Goal: Task Accomplishment & Management: Complete application form

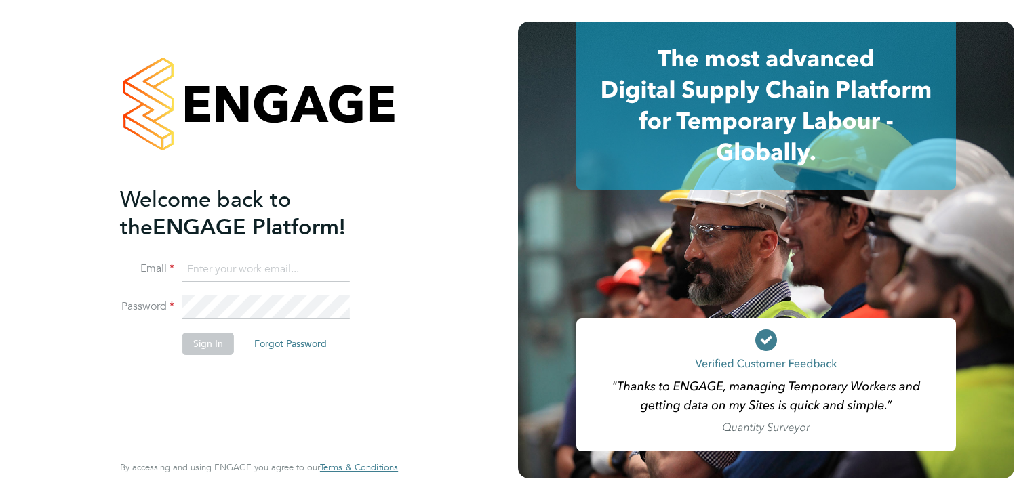
type input "chloe@orbitalservices.co.uk"
click at [205, 342] on button "Sign In" at bounding box center [208, 344] width 52 height 22
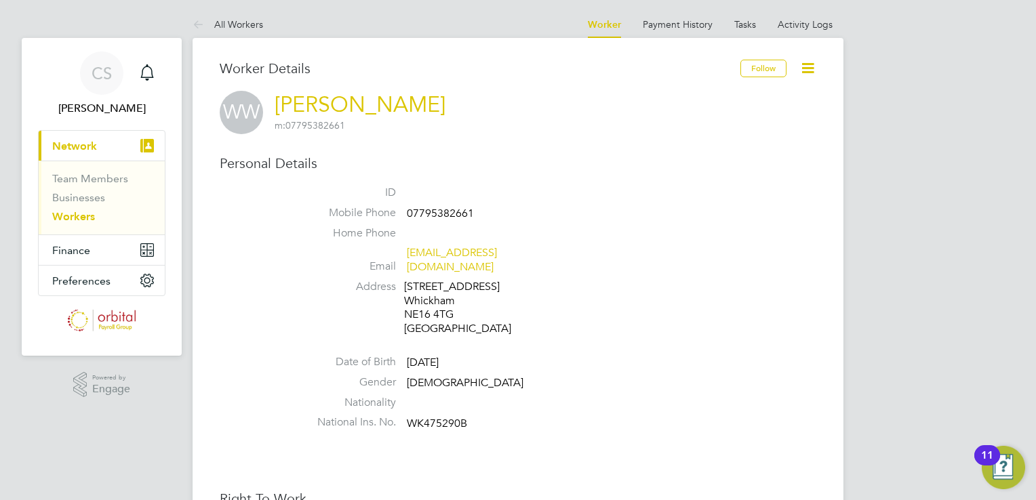
click at [442, 417] on span "WK475290B" at bounding box center [437, 424] width 60 height 14
copy span "WK475290B"
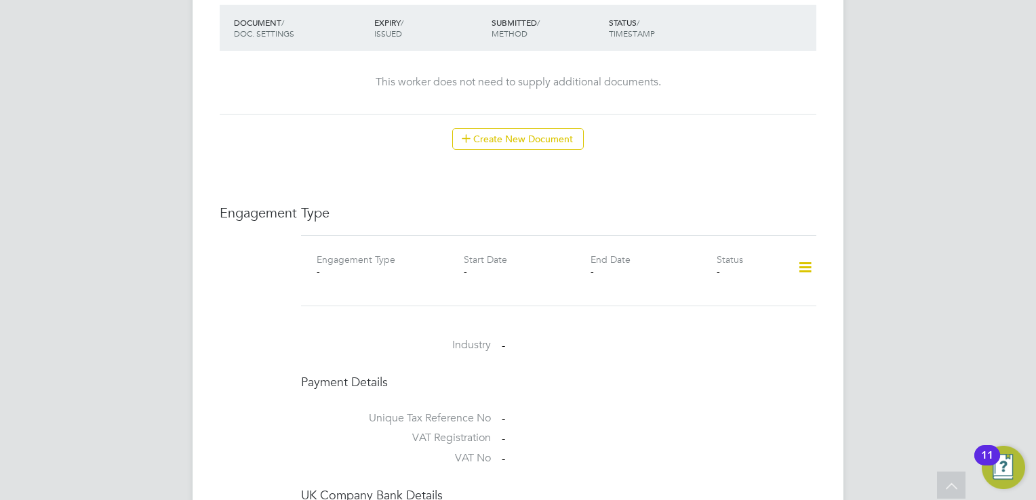
scroll to position [813, 0]
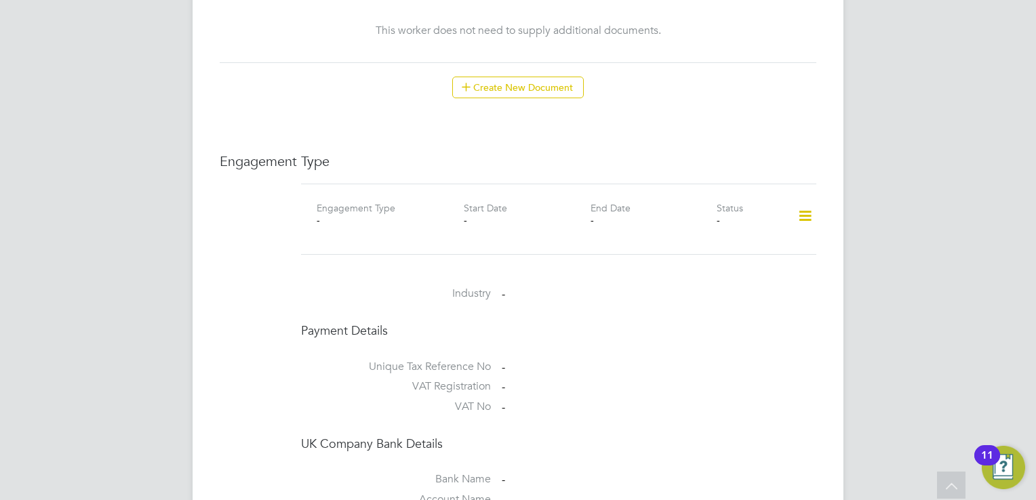
click at [800, 205] on icon at bounding box center [805, 216] width 24 height 31
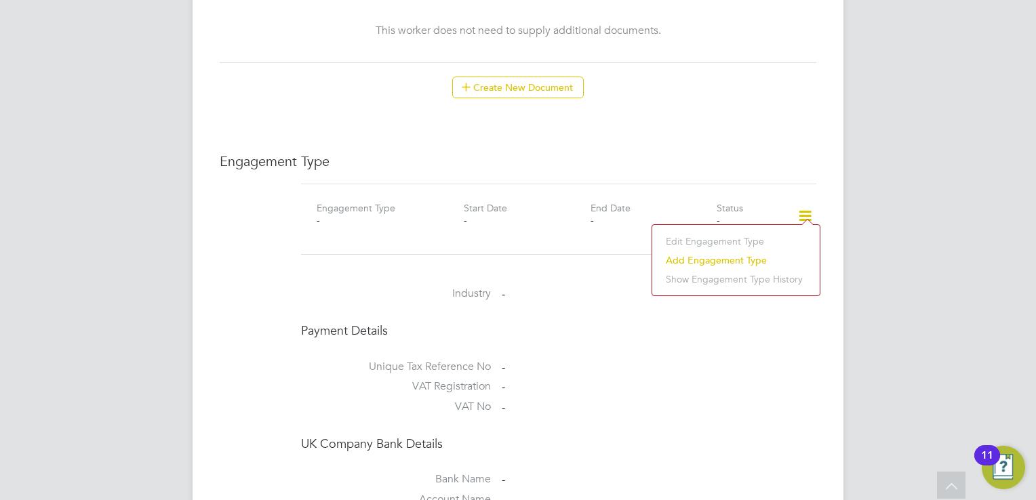
click at [689, 260] on li "Add Engagement Type" at bounding box center [736, 260] width 154 height 19
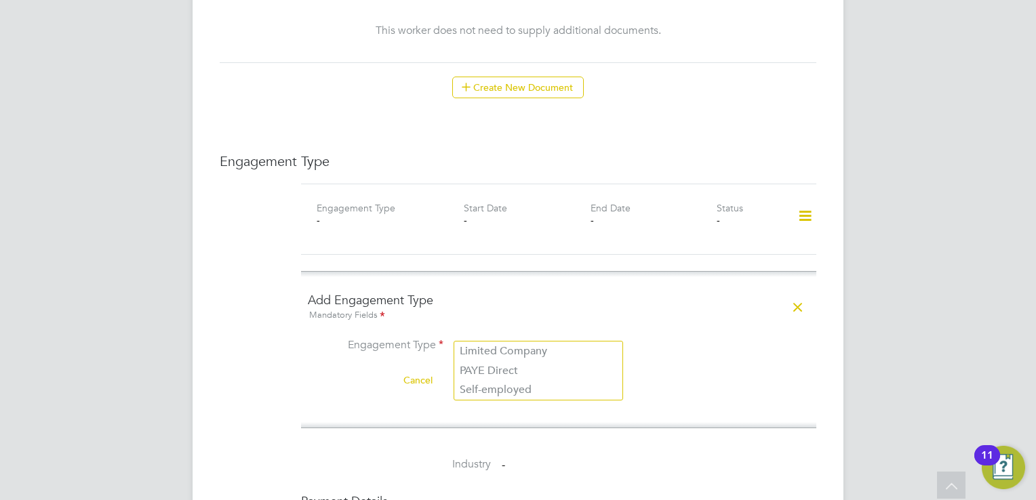
click at [531, 337] on input at bounding box center [537, 346] width 167 height 19
click at [534, 388] on li "Self-employed" at bounding box center [538, 390] width 168 height 20
type input "Self-employed"
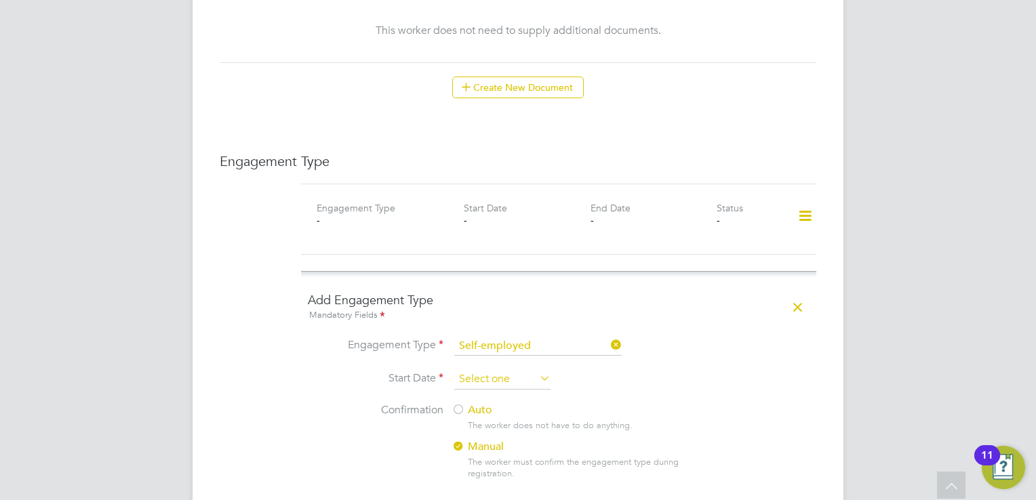
click at [487, 369] on input at bounding box center [502, 379] width 96 height 20
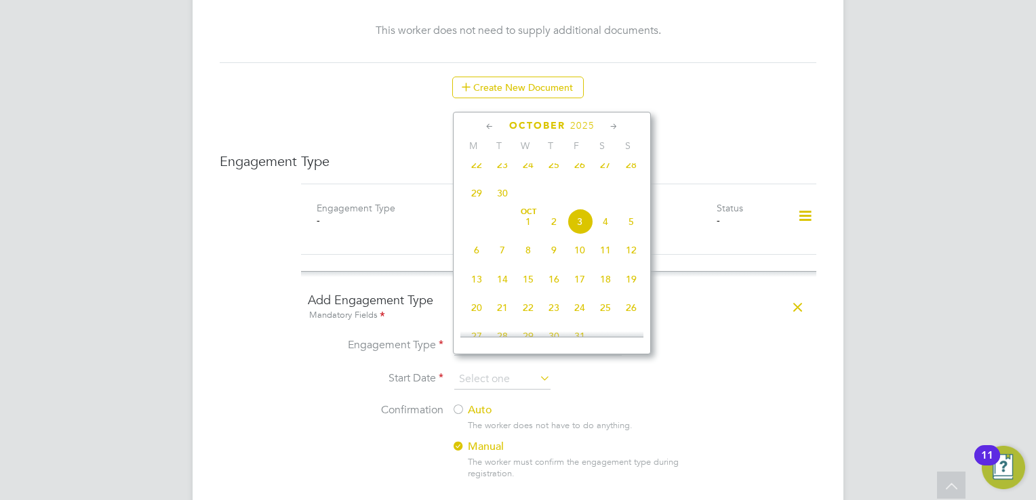
click at [579, 230] on span "3" at bounding box center [580, 222] width 26 height 26
type input "[DATE]"
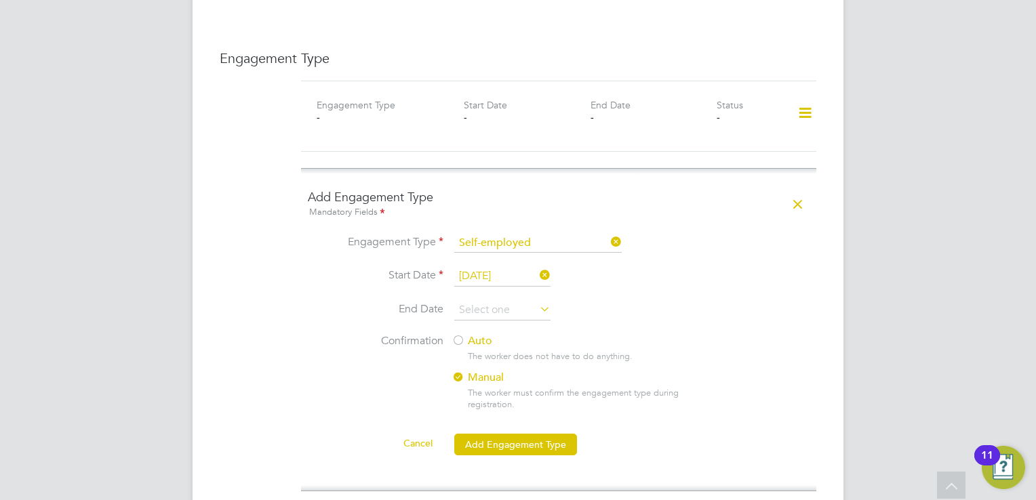
scroll to position [949, 0]
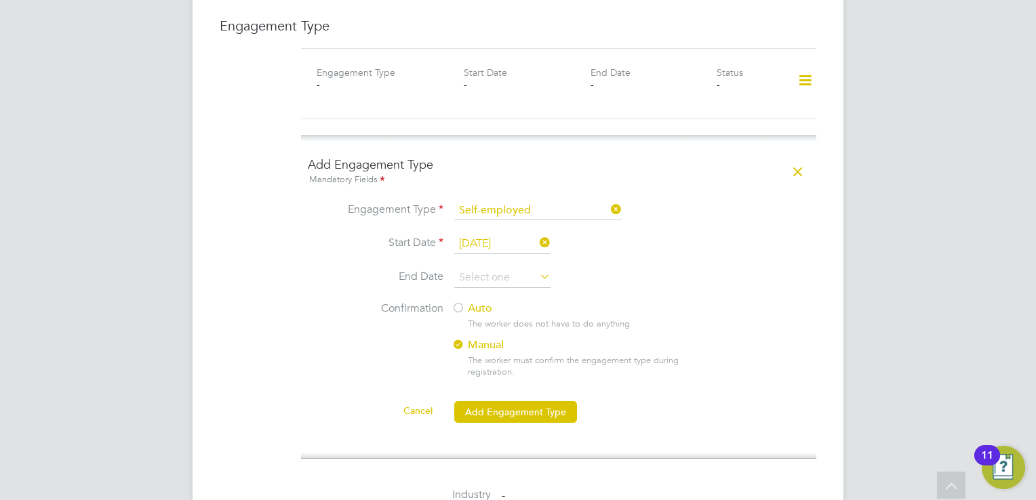
click at [458, 302] on div at bounding box center [458, 309] width 14 height 14
click at [522, 401] on button "Add Engagement Type" at bounding box center [515, 412] width 123 height 22
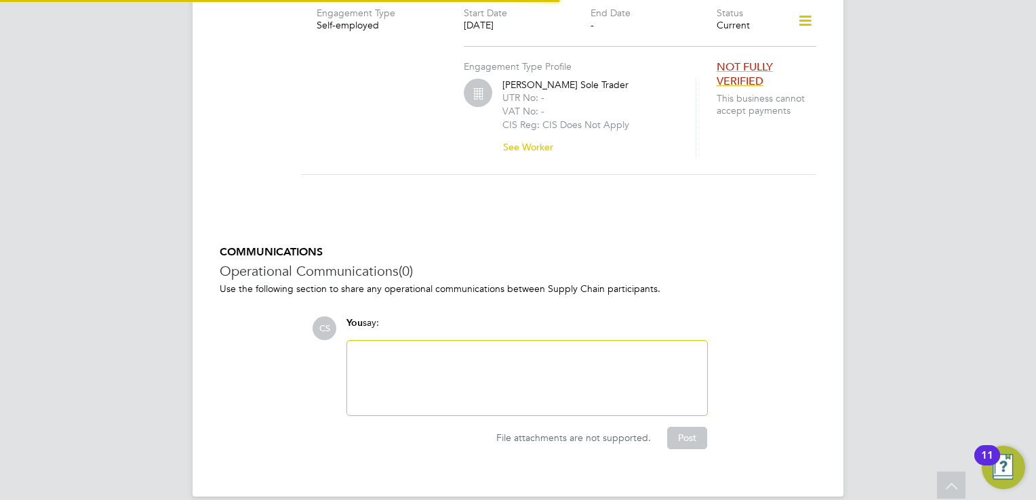
scroll to position [805, 0]
